Goal: Task Accomplishment & Management: Use online tool/utility

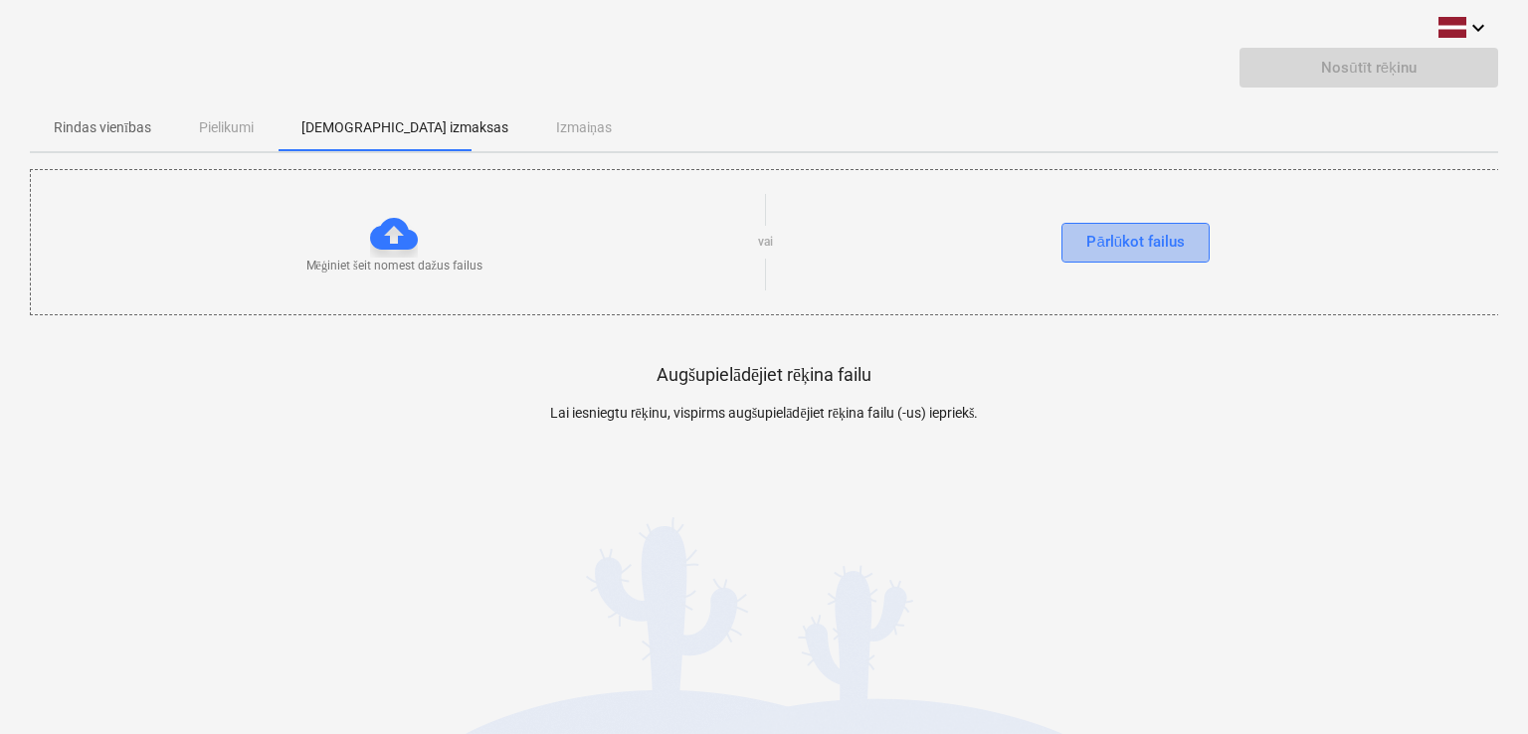
click at [1151, 241] on div "Pārlūkot failus" at bounding box center [1136, 242] width 99 height 26
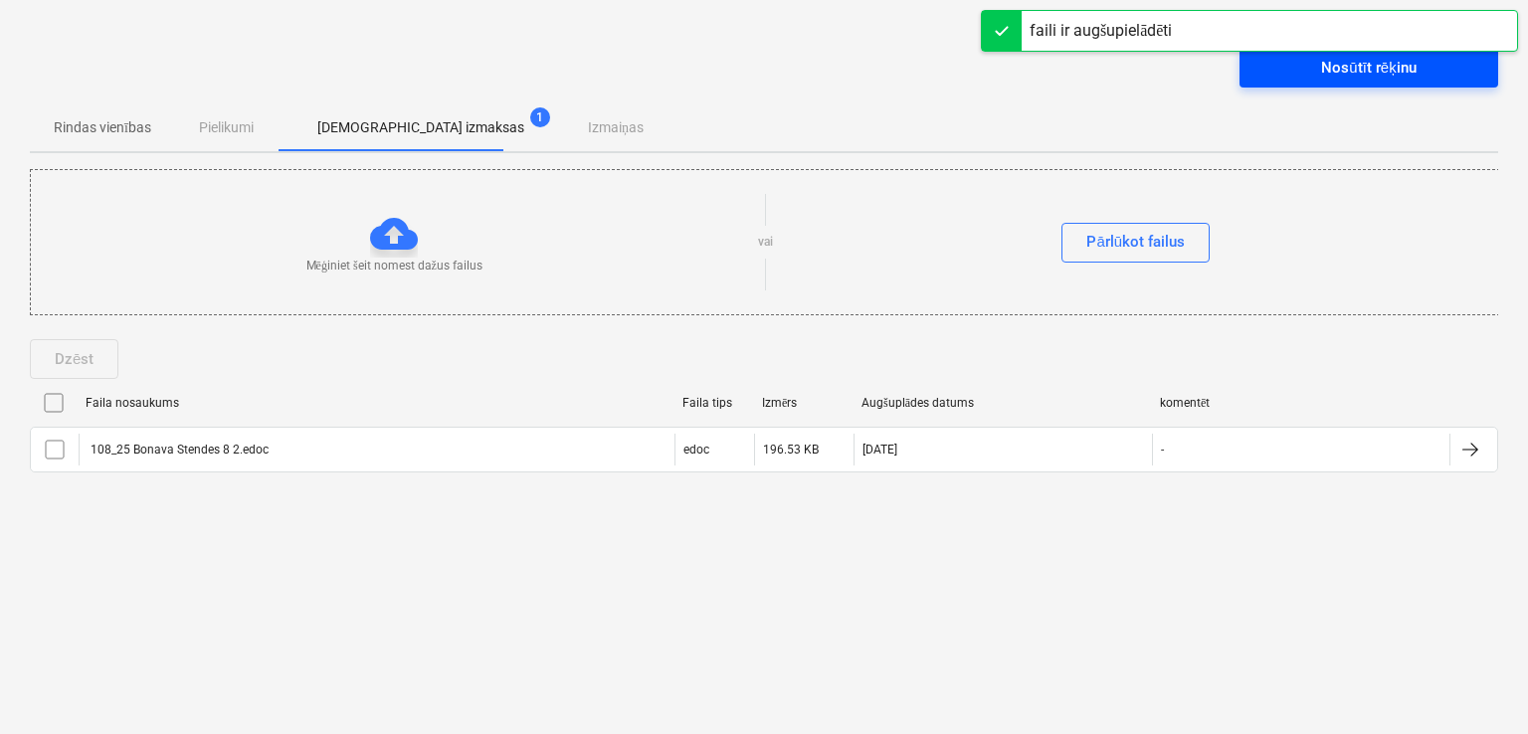
click at [1338, 67] on div "Nosūtīt rēķinu" at bounding box center [1368, 68] width 95 height 26
